Goal: Task Accomplishment & Management: Complete application form

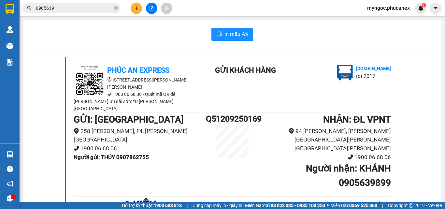
scroll to position [65, 0]
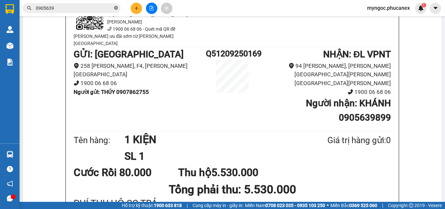
drag, startPoint x: 115, startPoint y: 8, endPoint x: 112, endPoint y: 7, distance: 3.5
click at [115, 8] on icon "close-circle" at bounding box center [116, 8] width 4 height 4
click at [94, 6] on input "text" at bounding box center [74, 8] width 77 height 7
paste input "Q10809250144"
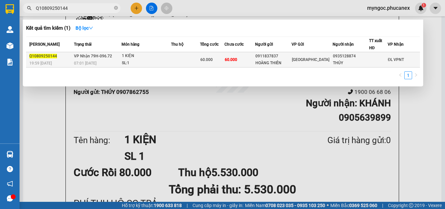
type input "Q10809250144"
click at [107, 64] on div "07:01 [DATE]" at bounding box center [97, 63] width 47 height 7
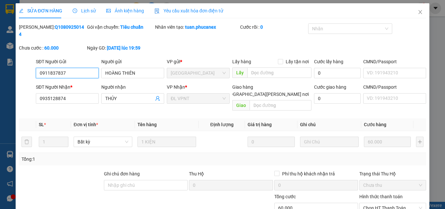
type input "0911837837"
type input "HOÀNG THIÊN"
type input "0935128874"
type input "THỦY"
type input "60.000"
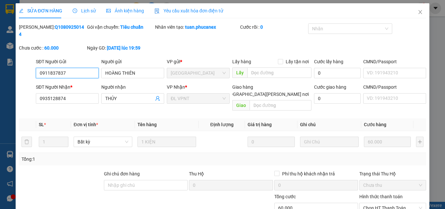
type input "60.000"
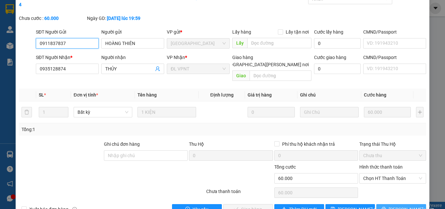
scroll to position [33, 0]
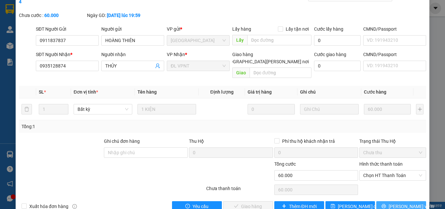
click at [394, 203] on span "[PERSON_NAME] và In" at bounding box center [412, 206] width 46 height 7
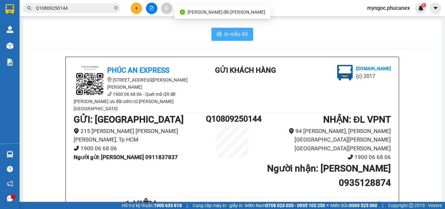
click at [232, 32] on span "In mẫu A5" at bounding box center [236, 34] width 23 height 8
click at [105, 4] on span "Q10809250144" at bounding box center [72, 8] width 98 height 10
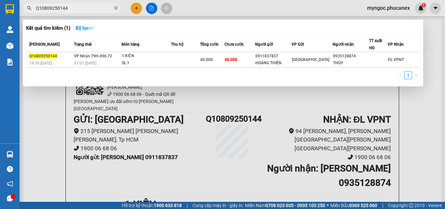
click at [116, 7] on icon "close-circle" at bounding box center [116, 8] width 4 height 4
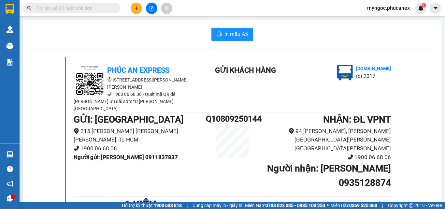
click at [103, 8] on input "text" at bounding box center [74, 8] width 77 height 7
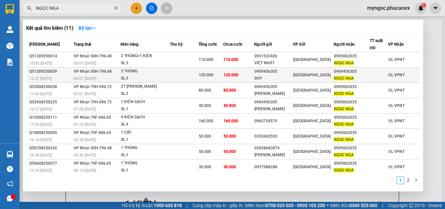
type input "NGỌC NGA"
click at [64, 78] on div "12:37 [DATE]" at bounding box center [50, 78] width 42 height 7
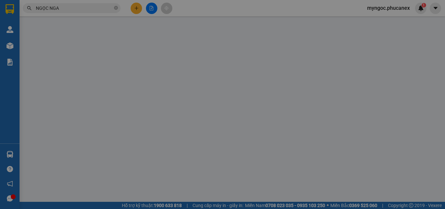
type input "0909456305"
type input "DUY"
type input "0969456305"
type input "NGỌC NGA"
type input "120.000"
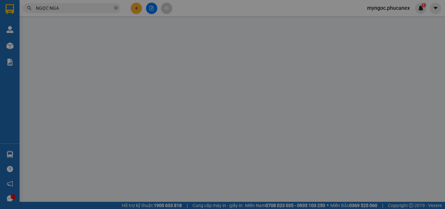
type input "120.000"
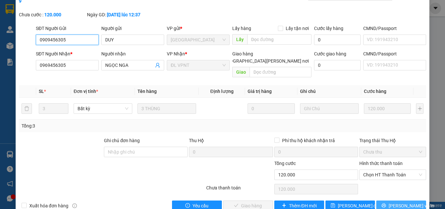
scroll to position [34, 0]
click at [406, 202] on span "[PERSON_NAME] và In" at bounding box center [412, 205] width 46 height 7
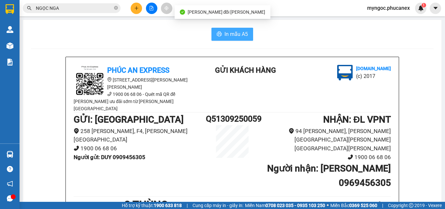
click at [227, 29] on button "In mẫu A5" at bounding box center [232, 34] width 42 height 13
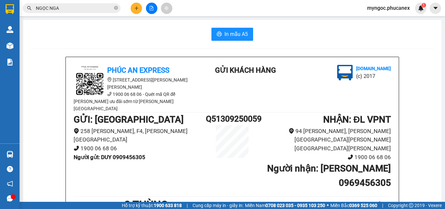
click at [92, 11] on input "NGỌC NGA" at bounding box center [74, 8] width 77 height 7
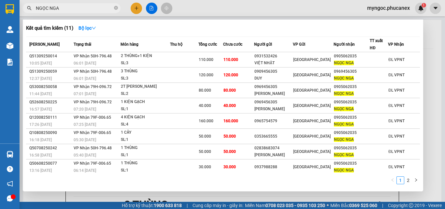
click at [85, 61] on div "Thời gian nhập kho" at bounding box center [85, 61] width 0 height 0
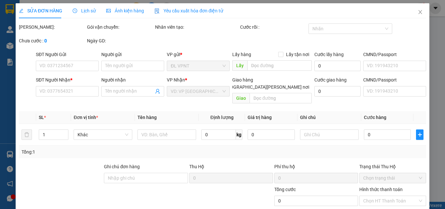
type input "0931532426"
type input "VIỆT NHẬT"
type input "0905062035"
type input "NGỌC NGA"
type input "110.000"
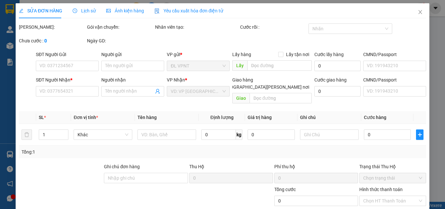
type input "110.000"
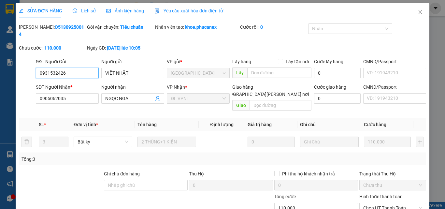
scroll to position [34, 0]
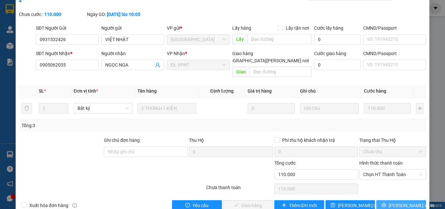
click at [399, 202] on span "[PERSON_NAME] và In" at bounding box center [412, 205] width 46 height 7
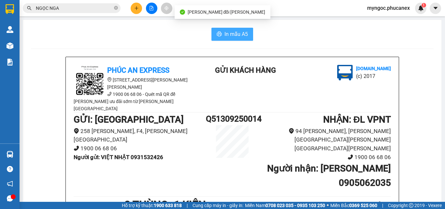
click at [223, 28] on button "In mẫu A5" at bounding box center [232, 34] width 42 height 13
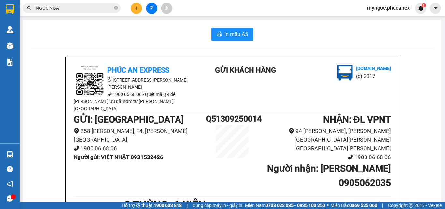
drag, startPoint x: 412, startPoint y: 103, endPoint x: 347, endPoint y: 146, distance: 77.8
click at [116, 9] on icon "close-circle" at bounding box center [116, 8] width 4 height 4
click at [71, 9] on input "text" at bounding box center [74, 8] width 77 height 7
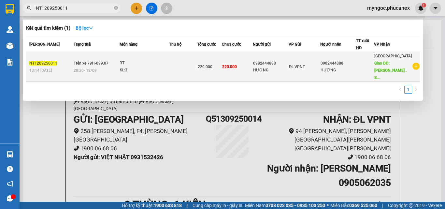
type input "NT1209250011"
click at [348, 70] on div "HƯƠNG" at bounding box center [338, 70] width 35 height 7
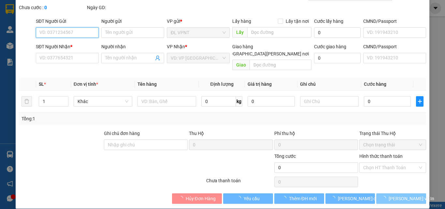
type input "0982444888"
type input "HƯƠNG"
type input "0982444888"
type input "HƯƠNG"
type input "[PERSON_NAME] cư Cantavil . Số 1 dg song [PERSON_NAME]. Phg [PERSON_NAME] . Tp …"
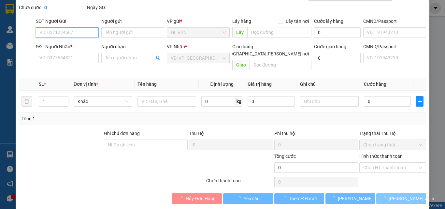
type input "100.000"
type input "220.000"
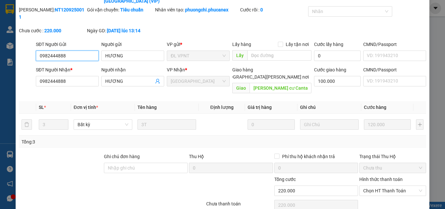
scroll to position [42, 0]
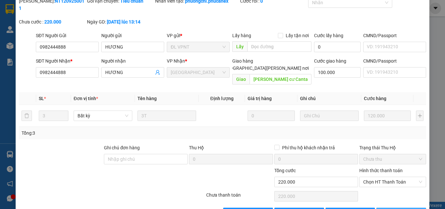
click at [399, 209] on span "[PERSON_NAME] và In" at bounding box center [412, 212] width 46 height 7
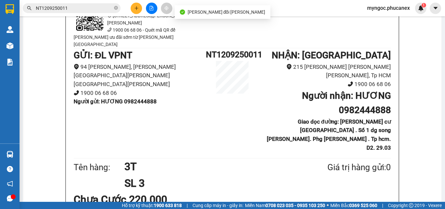
scroll to position [65, 0]
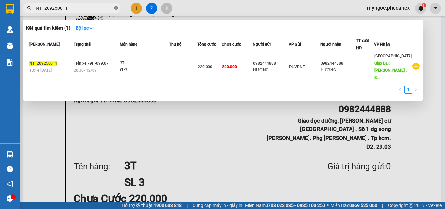
click at [114, 9] on icon "close-circle" at bounding box center [116, 8] width 4 height 4
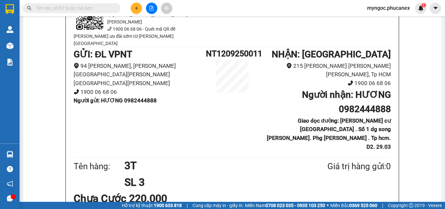
click at [104, 10] on input "text" at bounding box center [74, 8] width 77 height 7
paste input "Q51209250057"
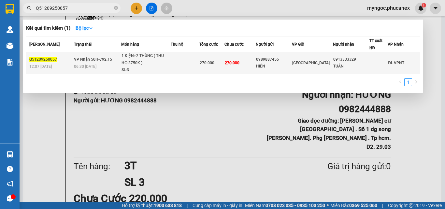
type input "Q51209250057"
click at [330, 67] on td "[GEOGRAPHIC_DATA]" at bounding box center [312, 63] width 41 height 22
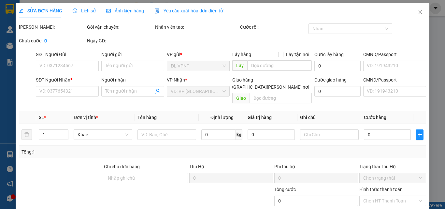
type input "0989887456"
type input "HIỀN"
type input "0913333329"
type input "TUẤN"
type input "270.000"
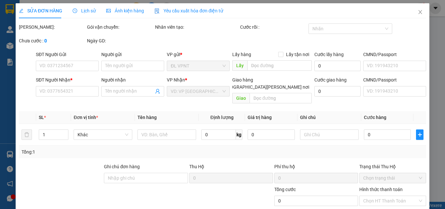
type input "270.000"
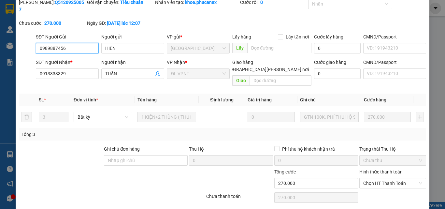
scroll to position [34, 0]
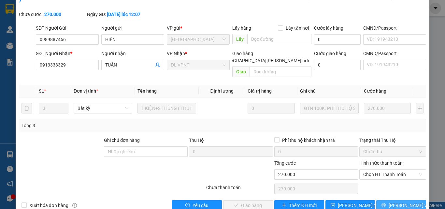
click at [396, 202] on span "[PERSON_NAME] và In" at bounding box center [412, 205] width 46 height 7
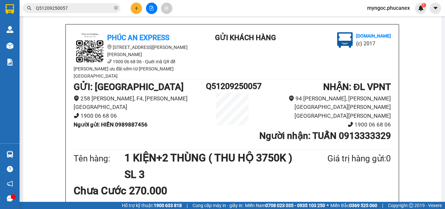
scroll to position [65, 0]
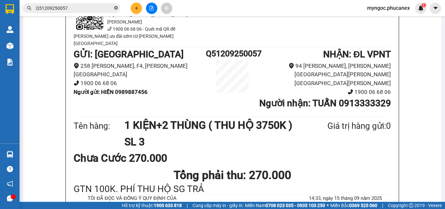
click at [114, 10] on span "Q51209250057" at bounding box center [72, 8] width 98 height 10
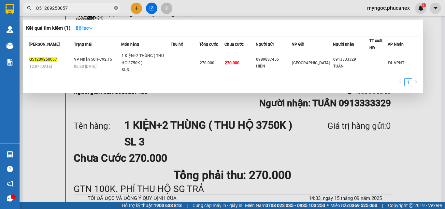
click at [116, 8] on icon "close-circle" at bounding box center [116, 8] width 4 height 4
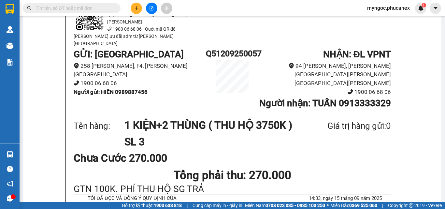
click at [102, 8] on input "text" at bounding box center [74, 8] width 77 height 7
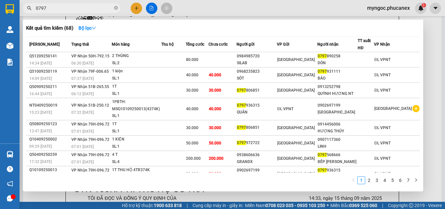
type input "0797"
click at [115, 6] on span at bounding box center [116, 8] width 4 height 6
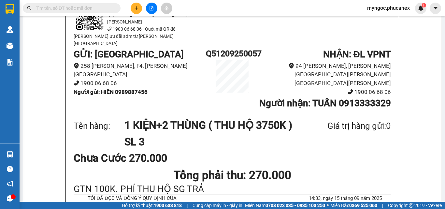
click at [104, 7] on input "text" at bounding box center [74, 8] width 77 height 7
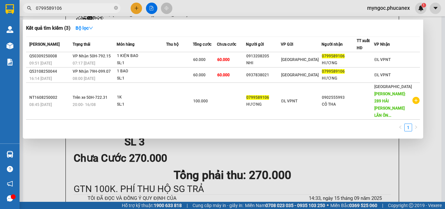
type input "0799589106"
click at [159, 153] on div at bounding box center [222, 104] width 445 height 209
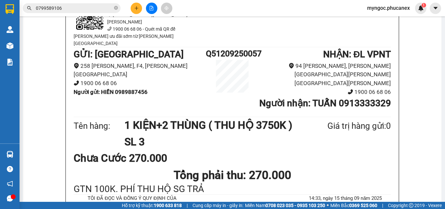
click at [138, 10] on button at bounding box center [136, 8] width 11 height 11
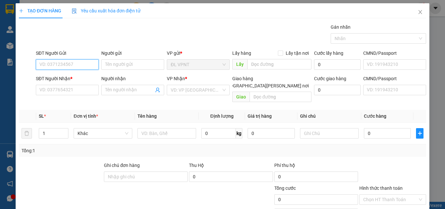
click at [79, 66] on input "SĐT Người Gửi" at bounding box center [67, 64] width 63 height 10
paste input "905639899"
click at [40, 64] on input "905639899" at bounding box center [67, 64] width 63 height 10
type input "0905639899"
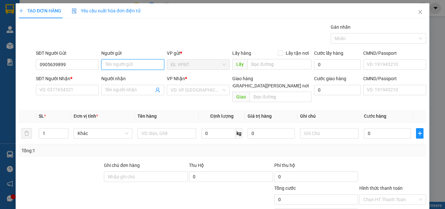
click at [144, 69] on input "Người gửi" at bounding box center [132, 64] width 63 height 10
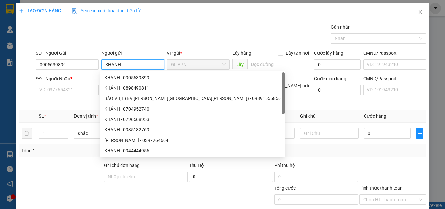
type input "KHÁNH"
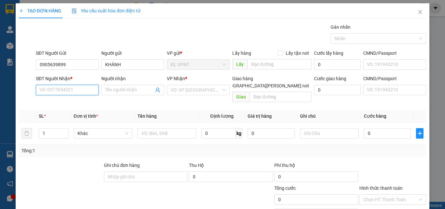
click at [64, 88] on input "SĐT Người Nhận *" at bounding box center [67, 90] width 63 height 10
paste input "0907862755"
type input "0907862755"
click at [83, 103] on div "0907862755 - THÚY" at bounding box center [66, 102] width 54 height 7
type input "THÚY"
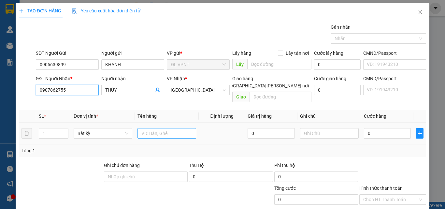
type input "0907862755"
click at [172, 128] on input "text" at bounding box center [167, 133] width 59 height 10
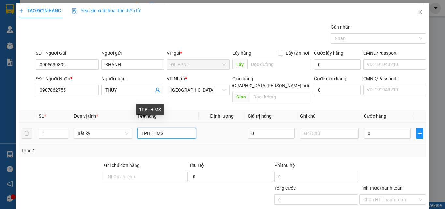
paste input "Q51209250169"
type input "1PBTH:MSQ51209250169(5530K)"
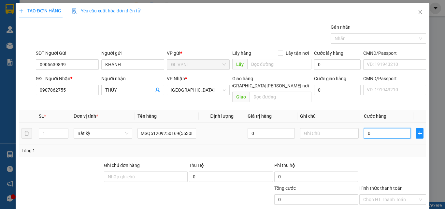
scroll to position [0, 0]
click at [375, 130] on input "0" at bounding box center [387, 133] width 47 height 10
type input "6"
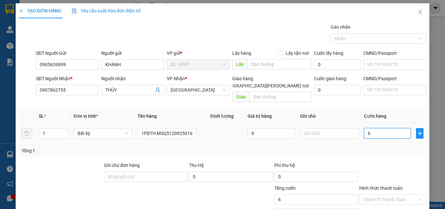
type input "60"
type input "600"
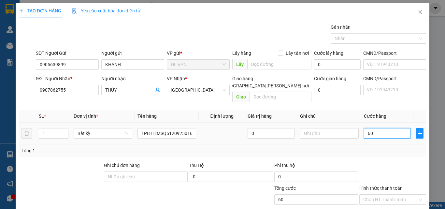
type input "600"
type input "6.000"
type input "60.000"
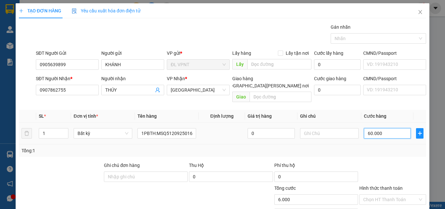
type input "60.000"
click at [328, 128] on input "text" at bounding box center [329, 133] width 59 height 10
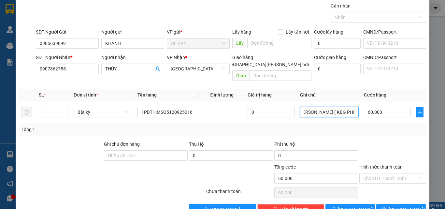
scroll to position [32, 0]
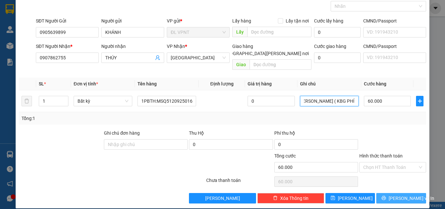
type input "[PERSON_NAME] ( KBG PHÍ TH)"
click at [399, 195] on span "[PERSON_NAME] và In" at bounding box center [412, 198] width 46 height 7
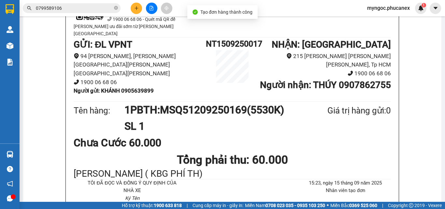
scroll to position [65, 0]
